Goal: Task Accomplishment & Management: Manage account settings

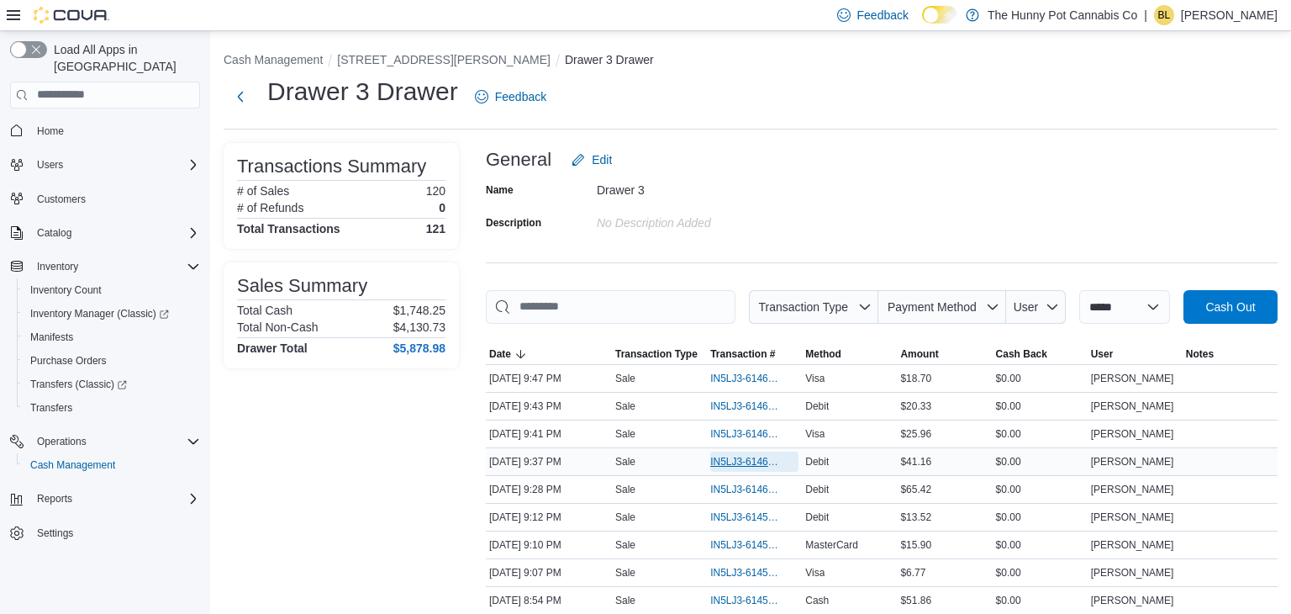
click at [739, 463] on span "IN5LJ3-6146158" at bounding box center [745, 461] width 71 height 13
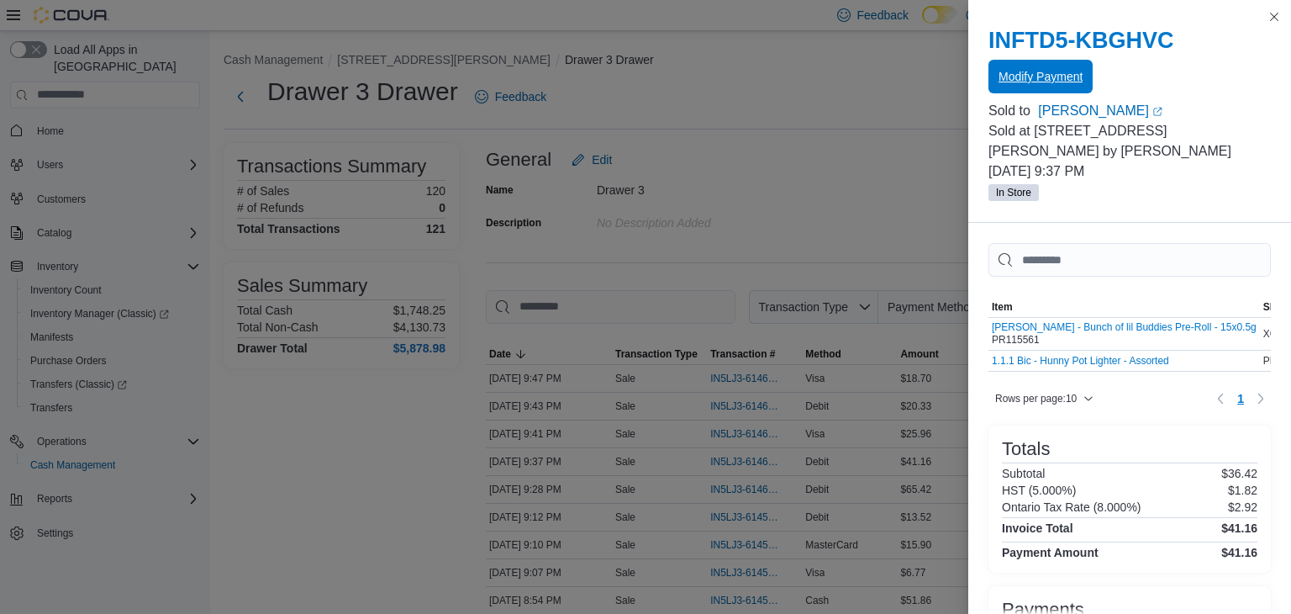
click at [1046, 78] on span "Modify Payment" at bounding box center [1040, 76] width 84 height 17
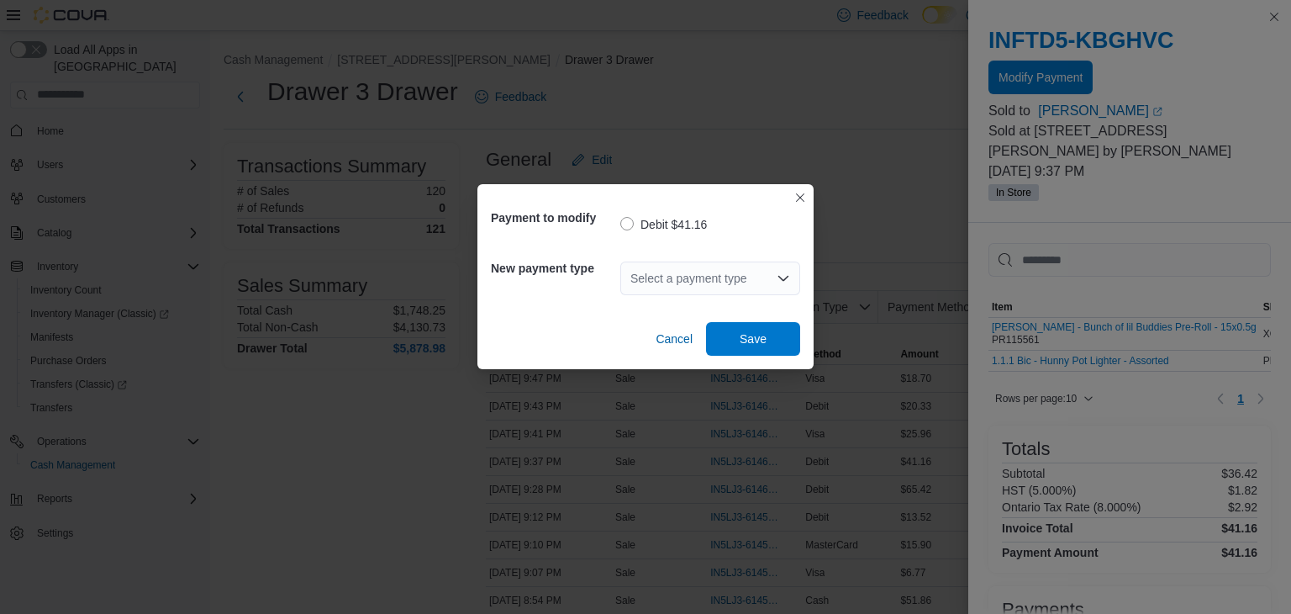
click at [716, 270] on div "Select a payment type" at bounding box center [710, 278] width 180 height 34
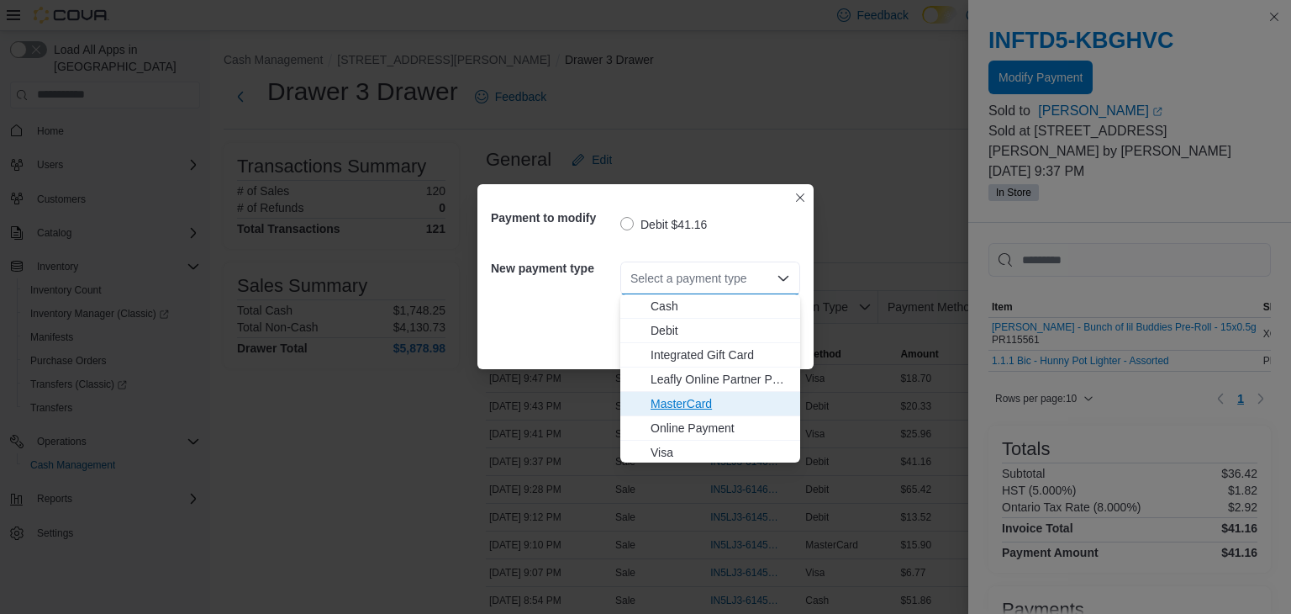
click at [666, 405] on span "MasterCard" at bounding box center [721, 403] width 140 height 17
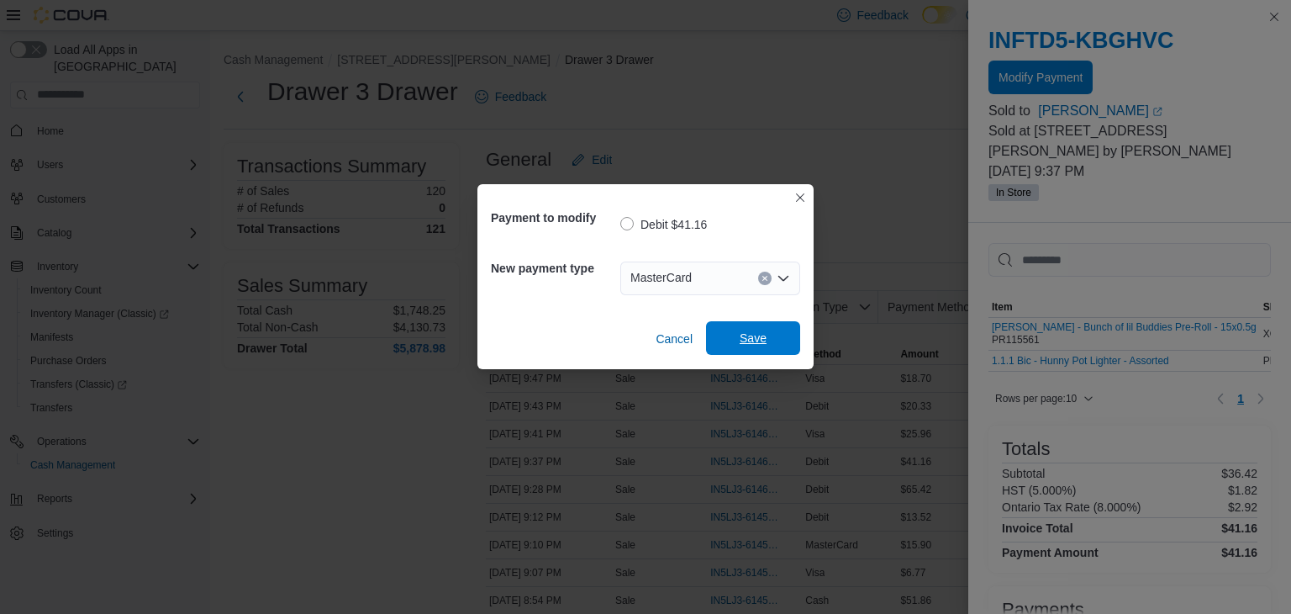
click at [755, 332] on span "Save" at bounding box center [753, 337] width 27 height 17
